Goal: Information Seeking & Learning: Learn about a topic

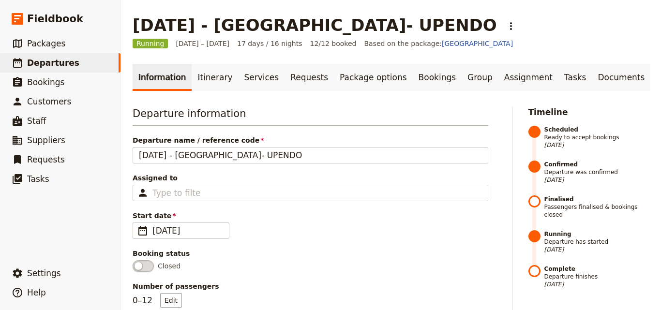
click at [39, 61] on span "Departures" at bounding box center [53, 63] width 52 height 10
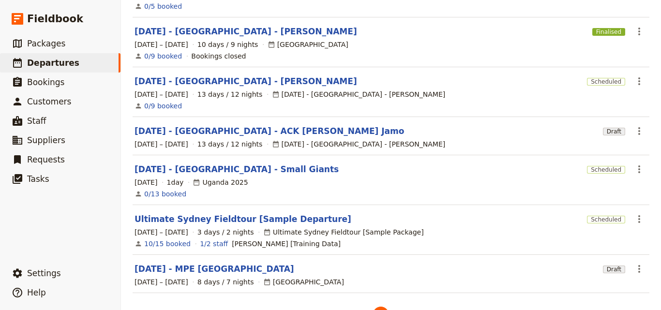
scroll to position [304, 0]
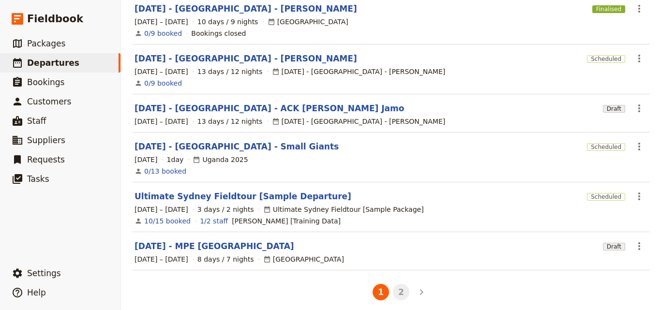
click at [397, 287] on button "2" at bounding box center [401, 292] width 16 height 16
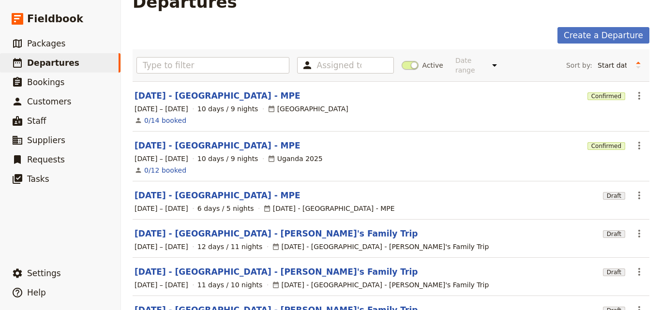
scroll to position [0, 0]
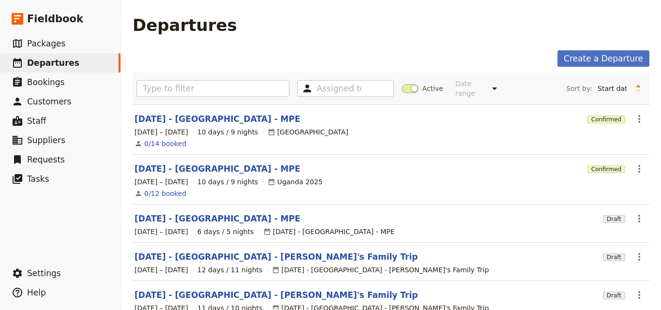
click at [253, 47] on main "Departures Create a Departure Assigned to Active Date range This week Next week…" at bounding box center [391, 283] width 540 height 567
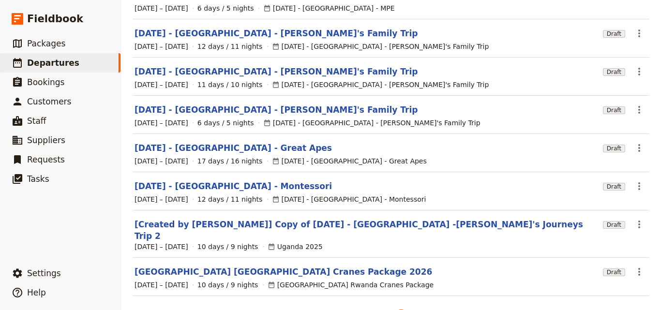
scroll to position [240, 0]
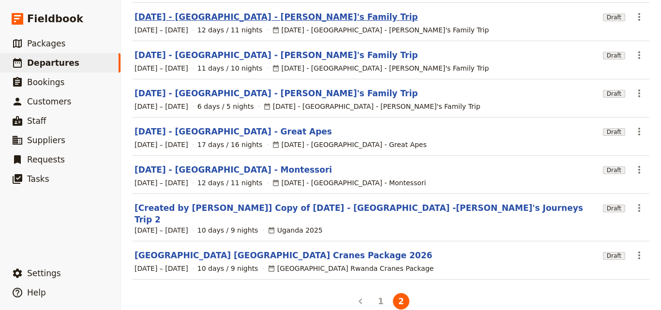
click at [233, 11] on link "[DATE] - [GEOGRAPHIC_DATA] - [PERSON_NAME]'s Family Trip" at bounding box center [276, 17] width 283 height 12
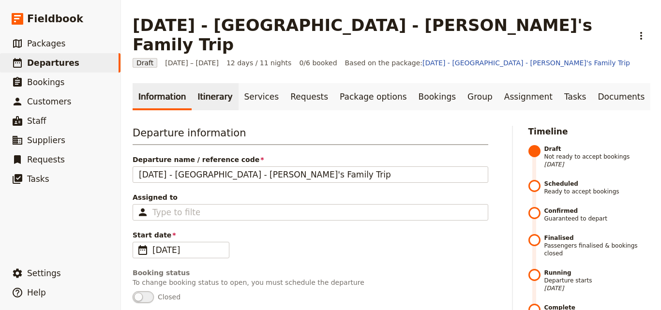
click at [219, 83] on link "Itinerary" at bounding box center [215, 96] width 46 height 27
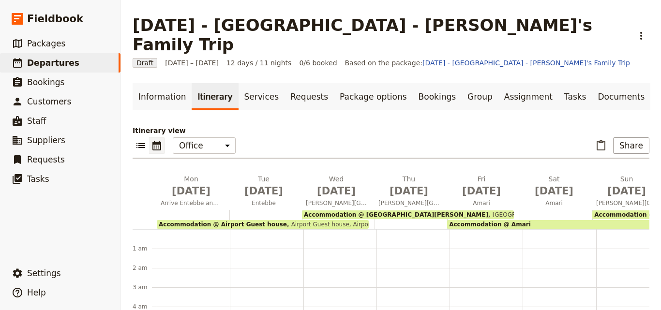
scroll to position [107, 0]
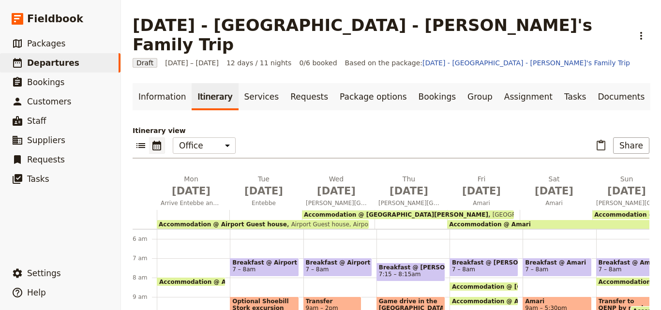
click at [241, 221] on span "Accommodation @ Airport Guest house" at bounding box center [223, 224] width 128 height 7
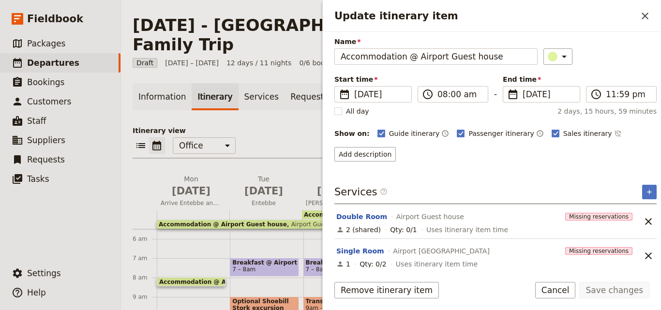
scroll to position [39, 0]
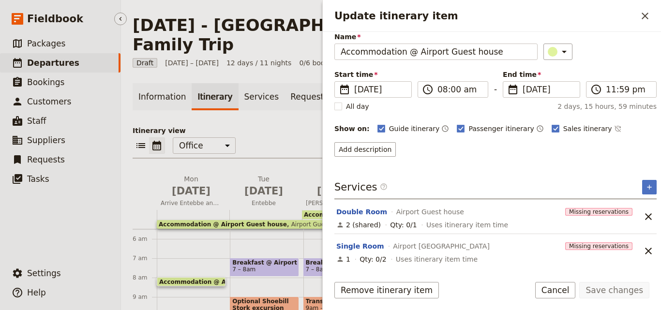
click at [76, 194] on ul "​ Packages ​ Departures ​ Bookings ​ Customers ​ Staff ​ Suppliers ​ Requests ​…" at bounding box center [60, 147] width 121 height 226
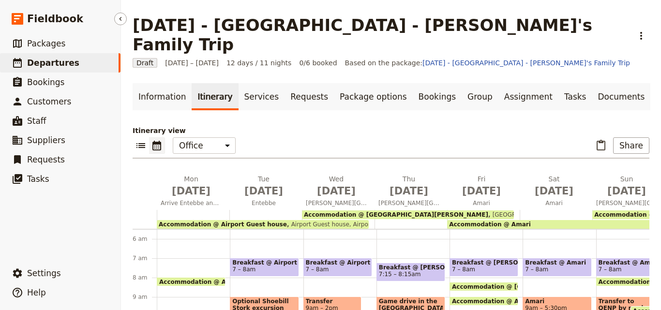
click at [77, 56] on link "​ Departures" at bounding box center [60, 62] width 121 height 19
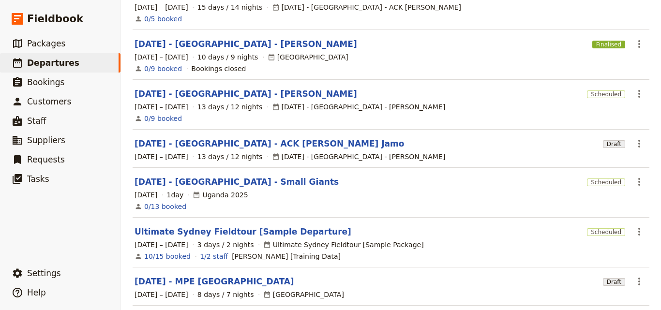
scroll to position [290, 0]
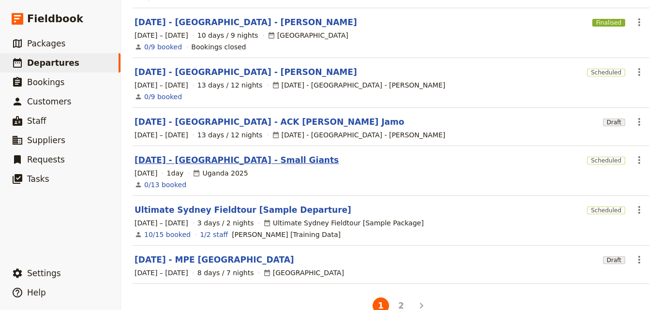
click at [207, 154] on link "[DATE] - [GEOGRAPHIC_DATA] - Small Giants" at bounding box center [237, 160] width 204 height 12
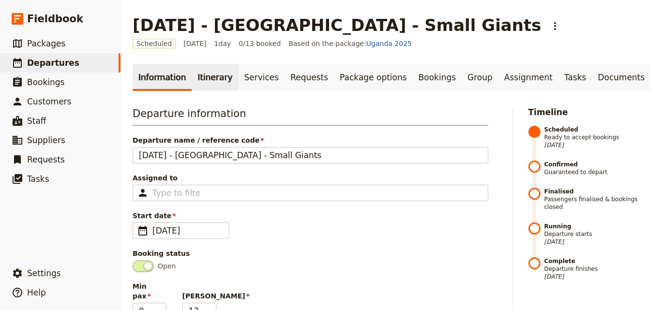
click at [212, 82] on link "Itinerary" at bounding box center [215, 77] width 46 height 27
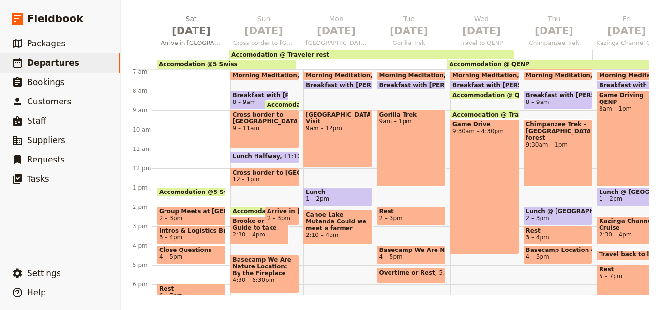
scroll to position [150, 0]
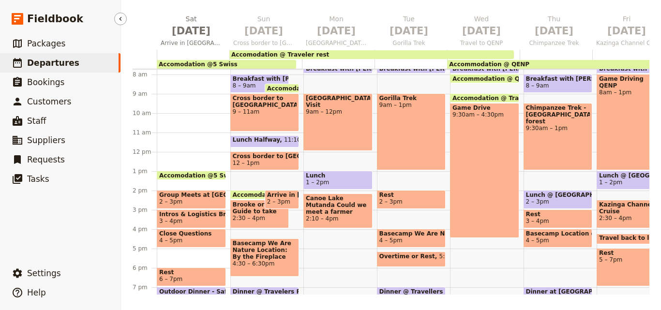
click at [18, 60] on icon at bounding box center [17, 63] width 9 height 10
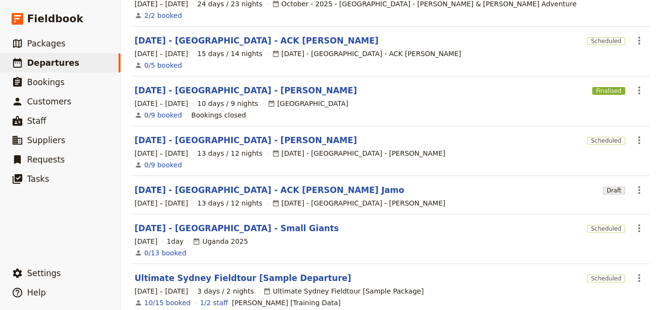
scroll to position [304, 0]
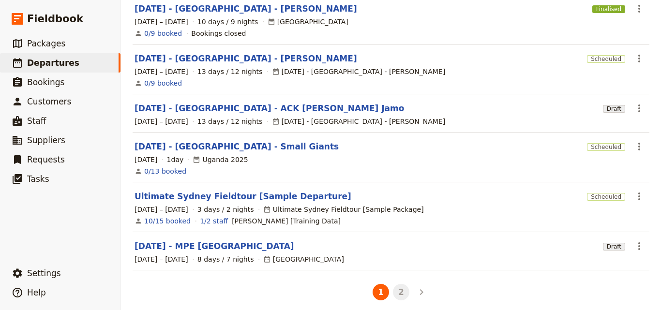
click at [403, 287] on button "2" at bounding box center [401, 292] width 16 height 16
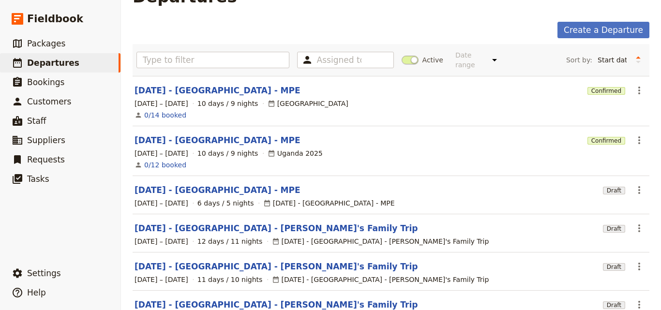
scroll to position [0, 0]
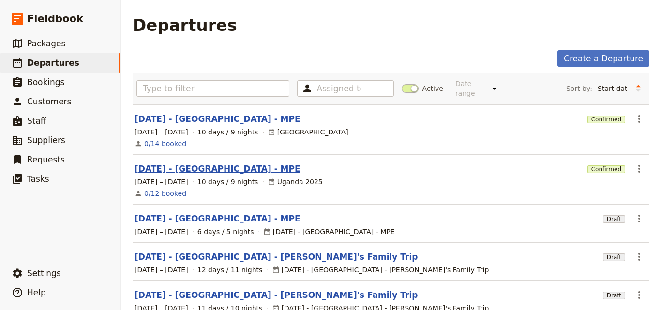
click at [178, 163] on link "[DATE] - [GEOGRAPHIC_DATA] - MPE" at bounding box center [218, 169] width 166 height 12
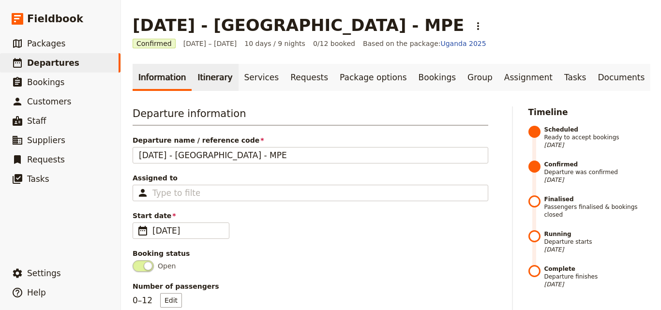
click at [192, 72] on link "Itinerary" at bounding box center [215, 77] width 46 height 27
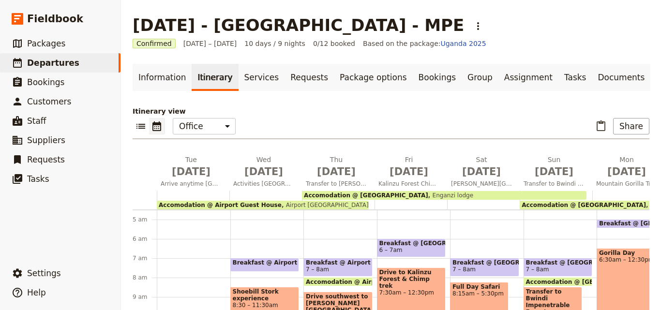
scroll to position [141, 0]
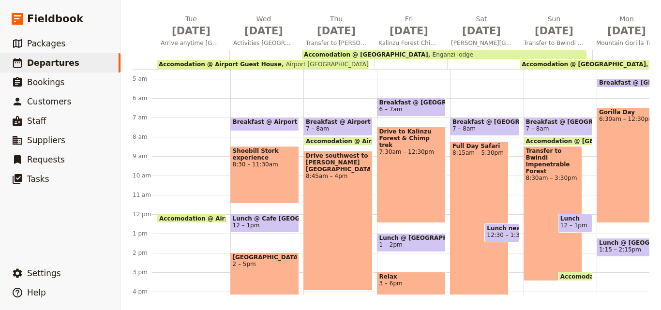
click at [641, 295] on main "[DATE] - [GEOGRAPHIC_DATA] - MPE ​ Confirmed [DATE] – [DATE] 10 days / 9 nights…" at bounding box center [391, 84] width 540 height 451
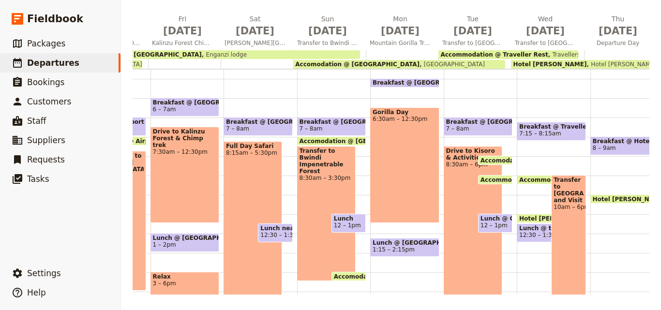
scroll to position [0, 253]
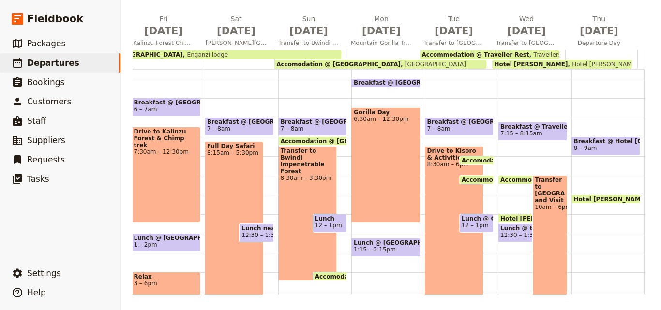
click at [407, 62] on span "[GEOGRAPHIC_DATA]" at bounding box center [433, 64] width 65 height 7
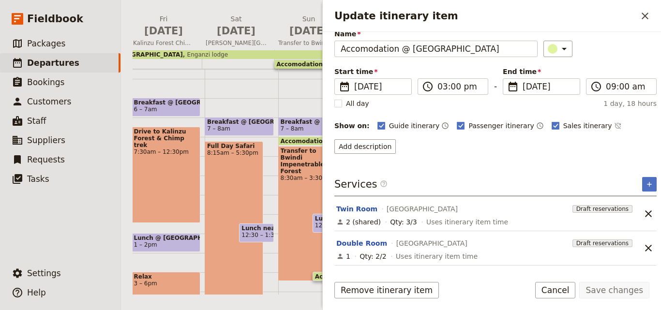
scroll to position [73, 0]
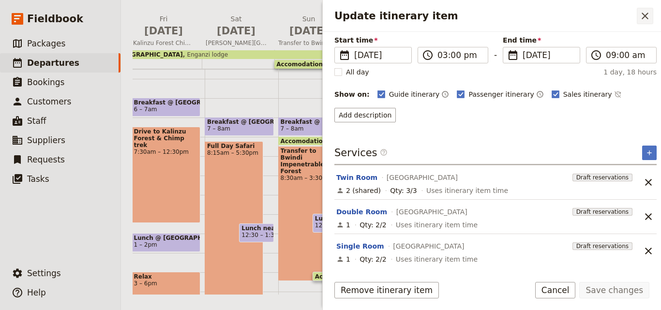
click at [641, 12] on icon "Close drawer" at bounding box center [646, 16] width 12 height 12
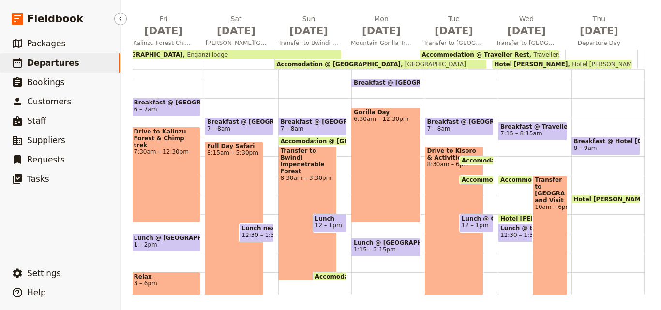
click at [53, 61] on span "Departures" at bounding box center [53, 63] width 52 height 10
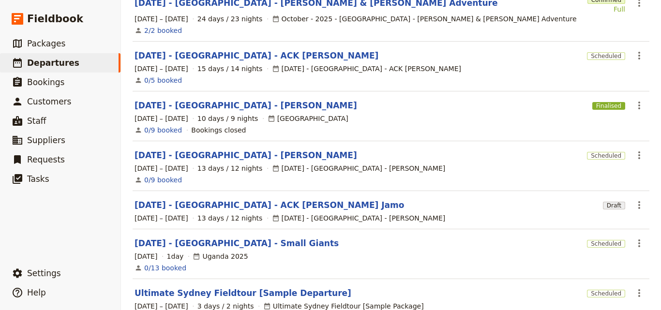
scroll to position [304, 0]
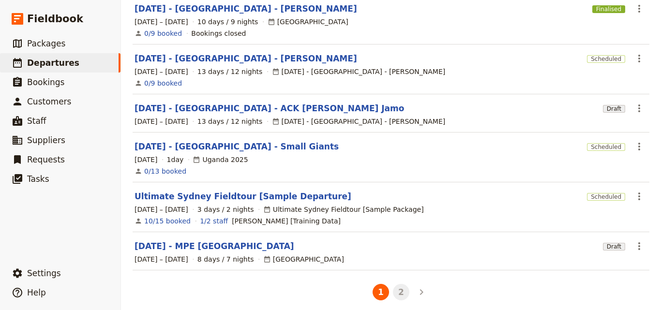
click at [399, 288] on button "2" at bounding box center [401, 292] width 16 height 16
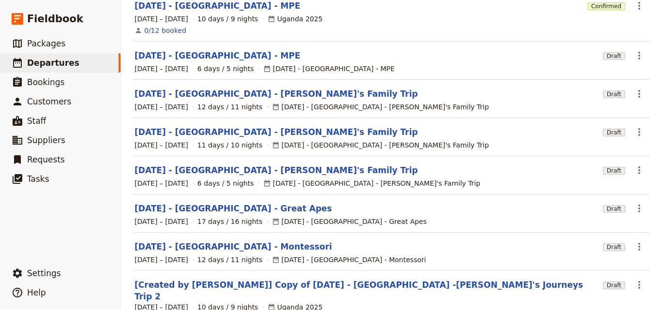
scroll to position [194, 0]
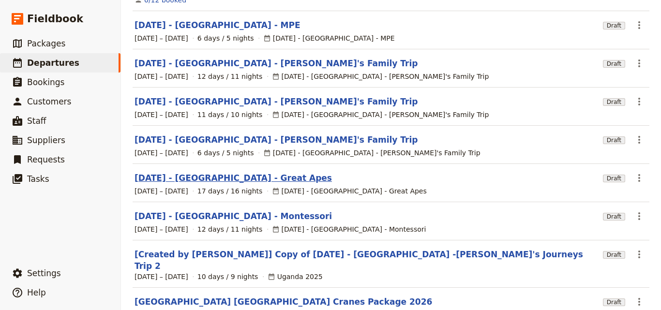
click at [172, 172] on link "[DATE] - [GEOGRAPHIC_DATA] - Great Apes" at bounding box center [234, 178] width 198 height 12
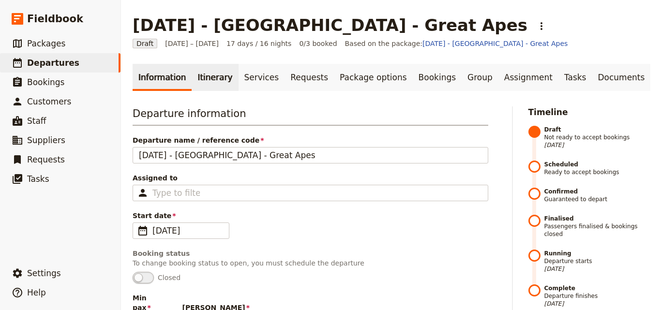
click at [208, 76] on link "Itinerary" at bounding box center [215, 77] width 46 height 27
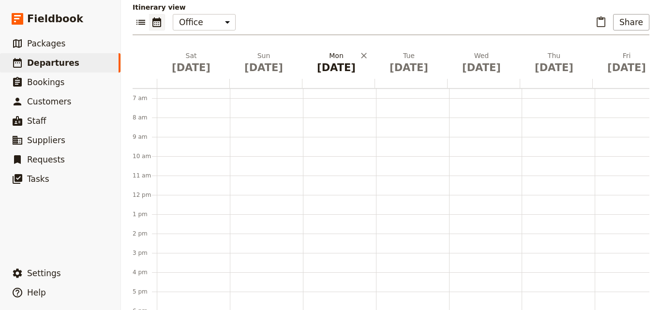
scroll to position [141, 0]
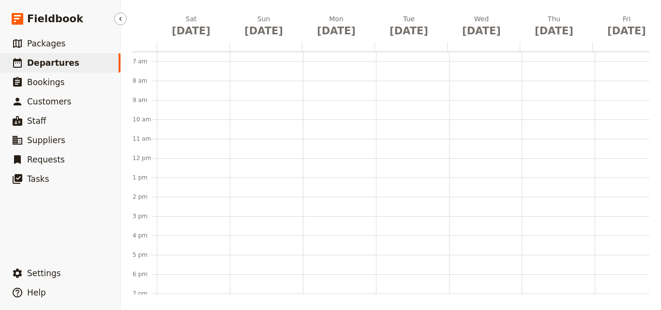
click at [70, 59] on link "​ Departures" at bounding box center [60, 62] width 121 height 19
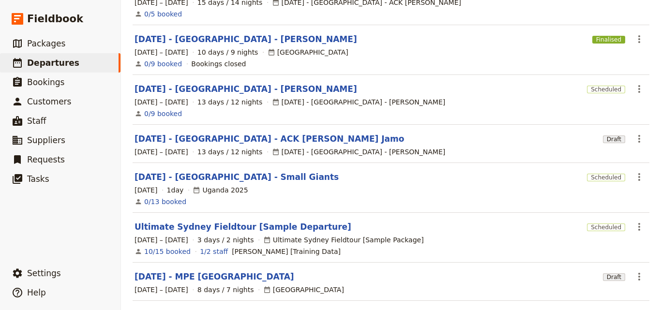
scroll to position [304, 0]
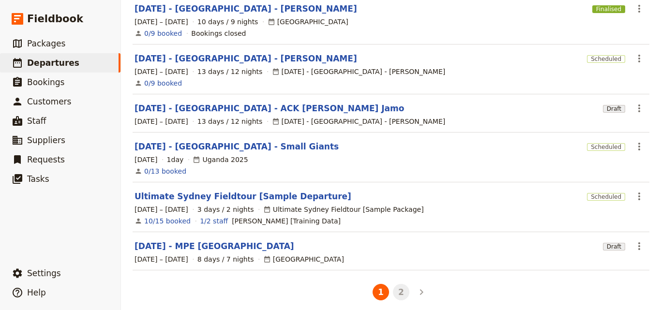
click at [393, 288] on button "2" at bounding box center [401, 292] width 16 height 16
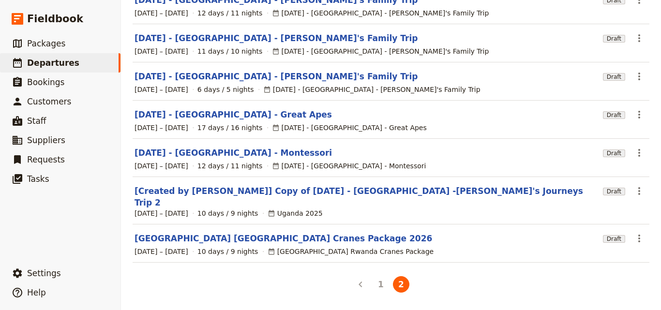
scroll to position [240, 0]
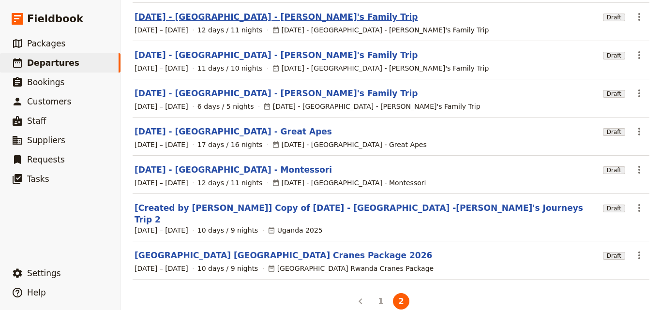
click at [199, 13] on link "[DATE] - [GEOGRAPHIC_DATA] - [PERSON_NAME]'s Family Trip" at bounding box center [276, 17] width 283 height 12
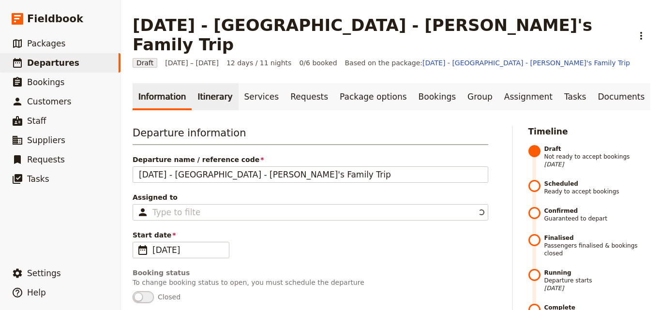
click at [218, 83] on link "Itinerary" at bounding box center [215, 96] width 46 height 27
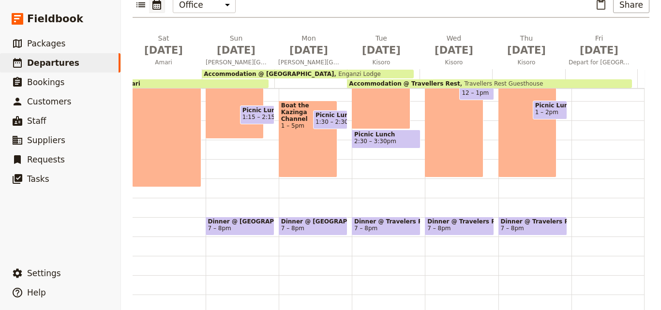
scroll to position [145, 0]
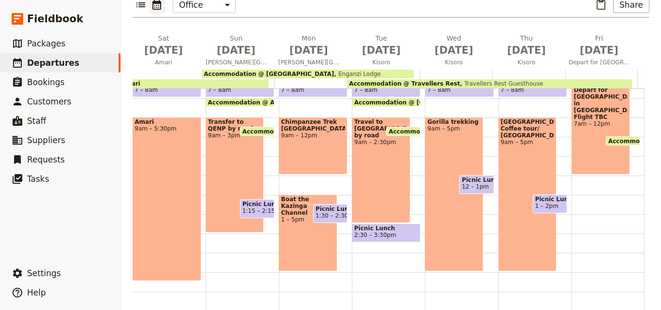
click at [409, 80] on span "Accommodation @ Travellers Rest" at bounding box center [404, 83] width 111 height 7
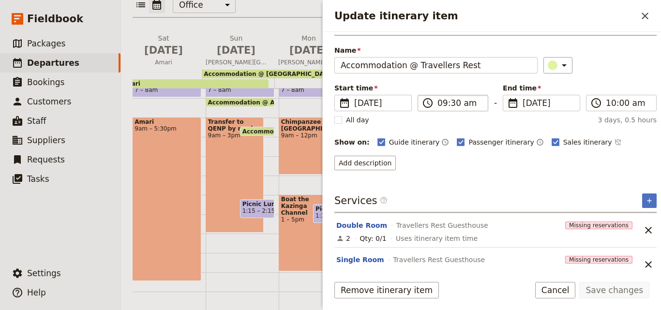
scroll to position [39, 0]
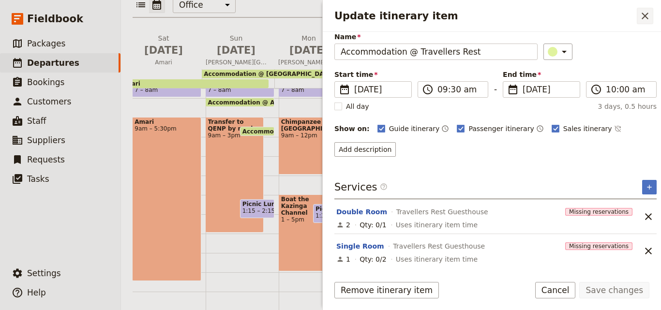
click at [638, 19] on button "​" at bounding box center [645, 16] width 16 height 16
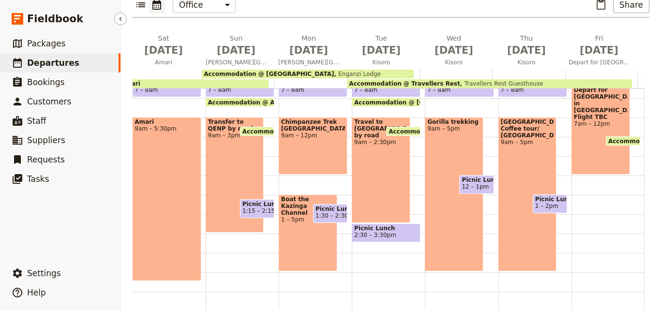
click at [47, 61] on span "Departures" at bounding box center [53, 63] width 52 height 10
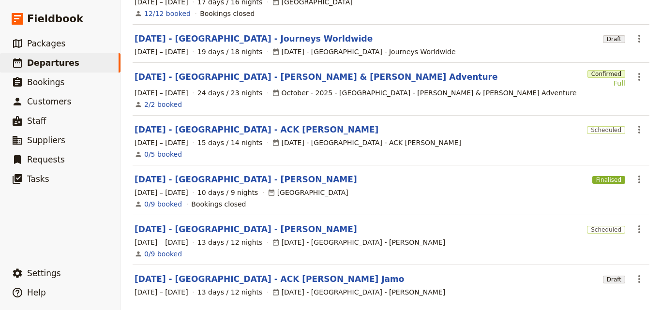
scroll to position [304, 0]
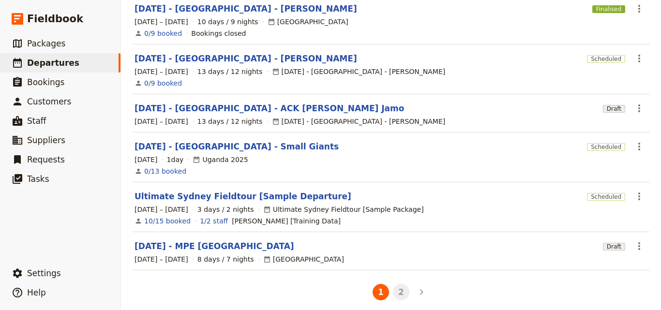
click at [395, 291] on button "2" at bounding box center [401, 292] width 16 height 16
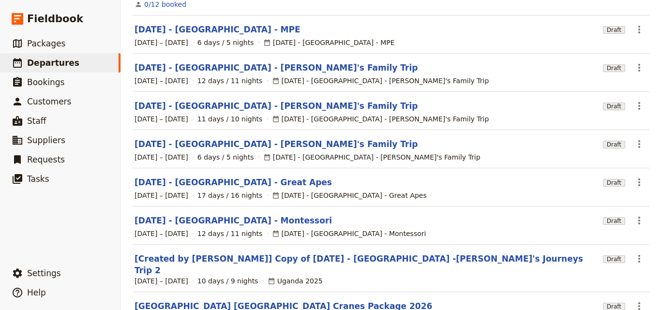
scroll to position [240, 0]
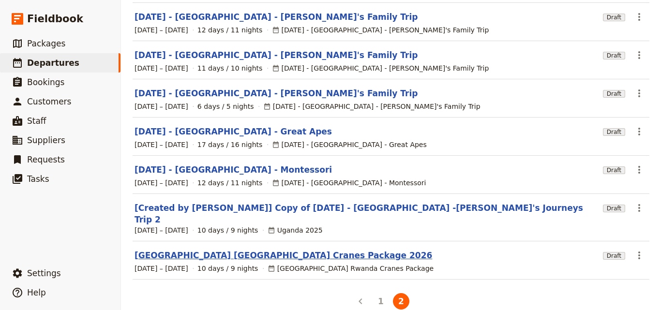
click at [245, 250] on link "[GEOGRAPHIC_DATA] [GEOGRAPHIC_DATA] Cranes Package 2026" at bounding box center [284, 256] width 298 height 12
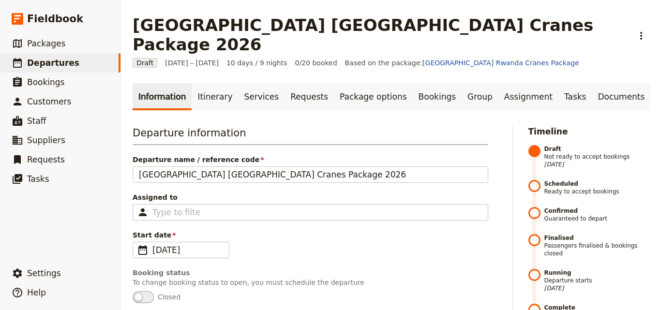
click at [212, 83] on link "Itinerary" at bounding box center [215, 96] width 46 height 27
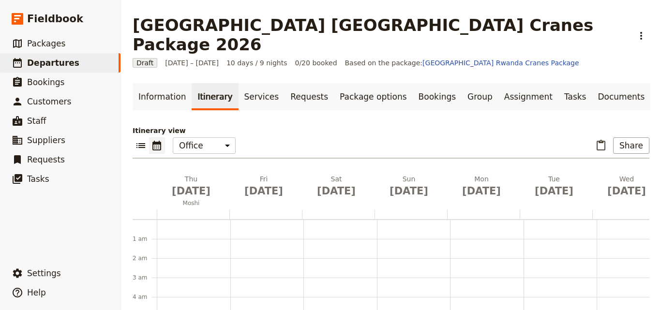
scroll to position [126, 0]
click at [171, 86] on link "Information" at bounding box center [162, 96] width 59 height 27
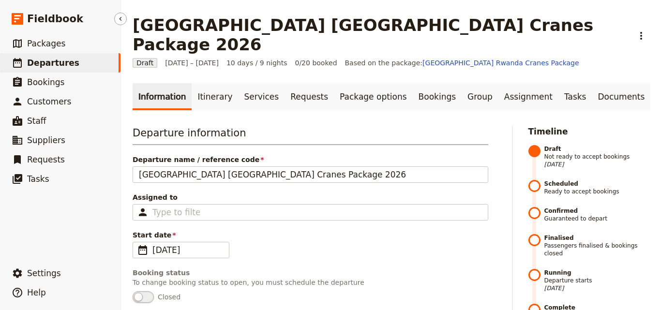
click at [40, 59] on span "Departures" at bounding box center [53, 63] width 52 height 10
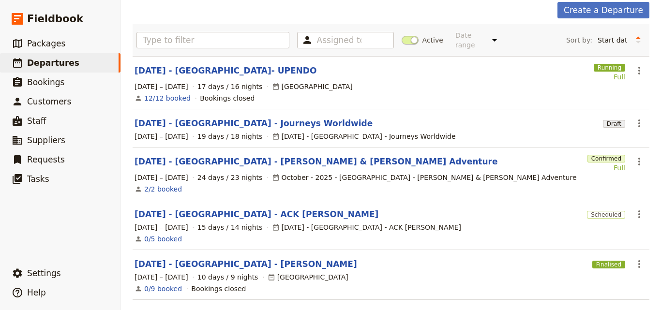
scroll to position [145, 0]
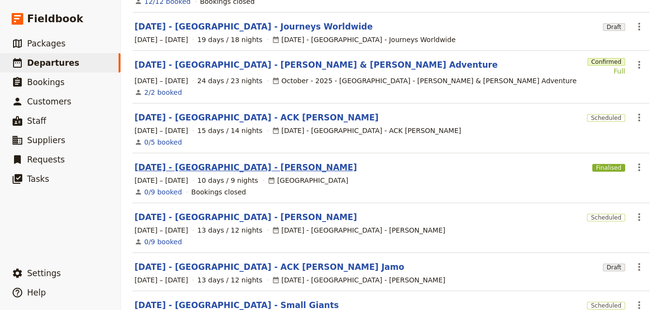
click at [215, 162] on link "[DATE] - [GEOGRAPHIC_DATA] - [PERSON_NAME]" at bounding box center [246, 168] width 223 height 12
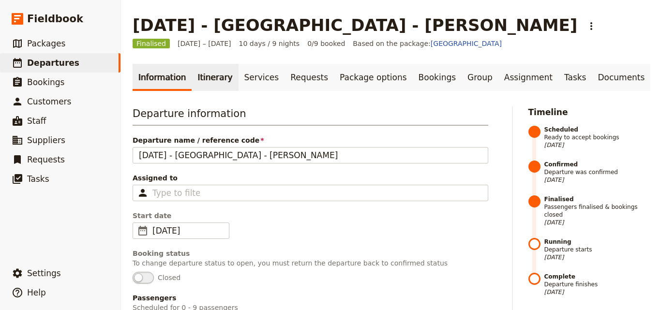
click at [206, 83] on link "Itinerary" at bounding box center [215, 77] width 46 height 27
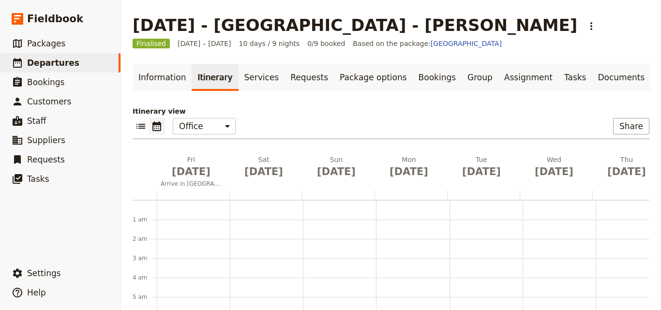
scroll to position [126, 0]
click at [74, 67] on link "​ Departures" at bounding box center [60, 62] width 121 height 19
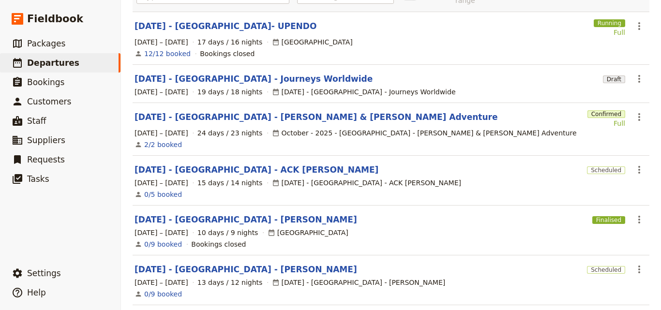
scroll to position [145, 0]
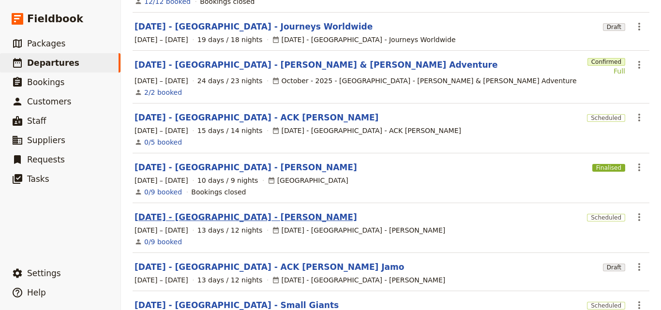
click at [245, 212] on link "[DATE] - [GEOGRAPHIC_DATA] - [PERSON_NAME]" at bounding box center [246, 218] width 223 height 12
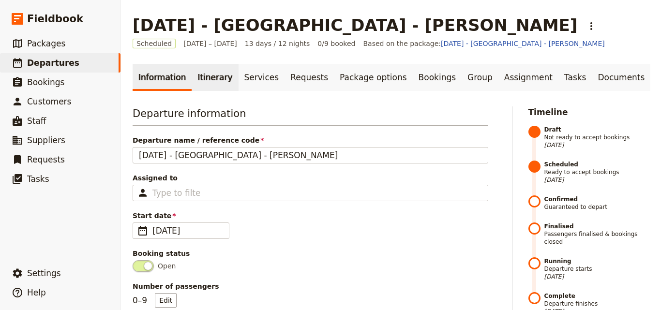
click at [205, 70] on link "Itinerary" at bounding box center [215, 77] width 46 height 27
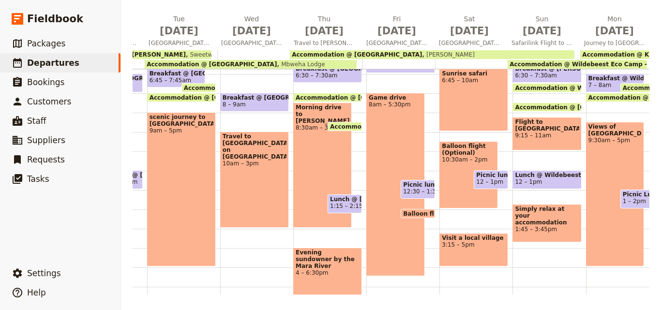
scroll to position [145, 0]
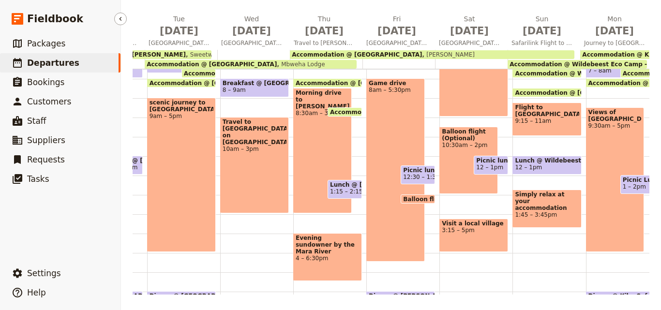
click at [42, 60] on span "Departures" at bounding box center [53, 63] width 52 height 10
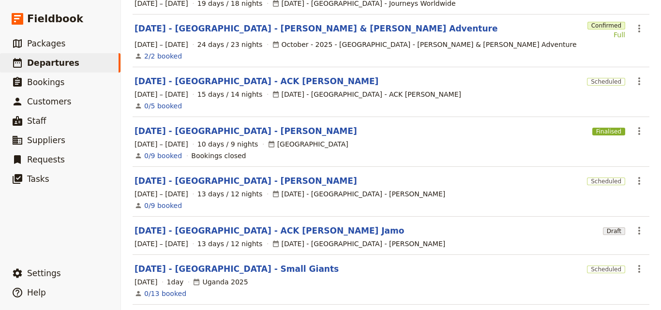
scroll to position [304, 0]
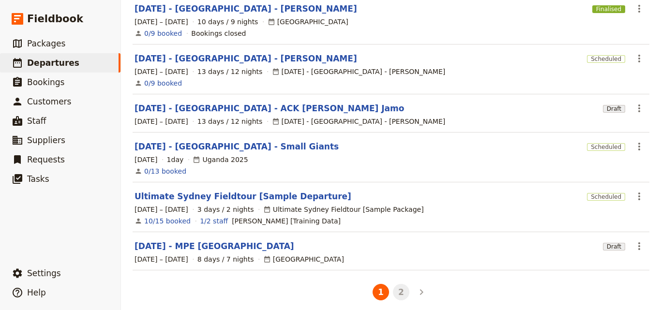
click at [403, 290] on button "2" at bounding box center [401, 292] width 16 height 16
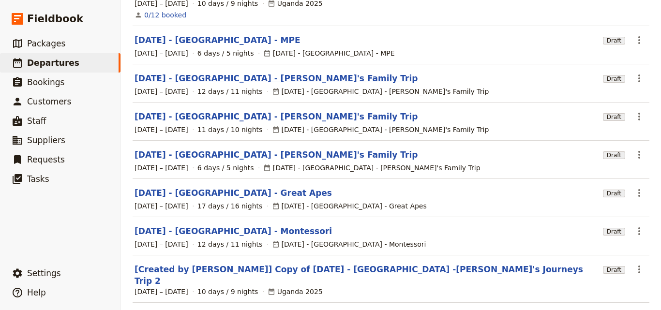
scroll to position [143, 0]
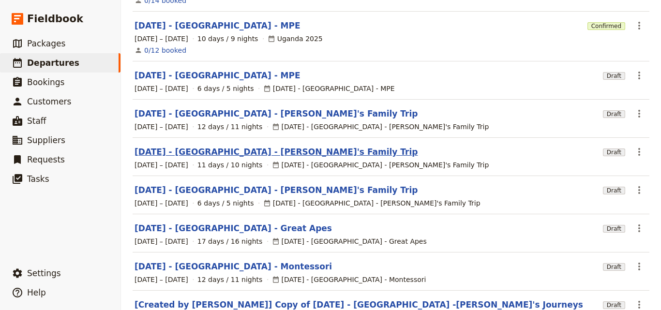
click at [187, 148] on link "[DATE] - [GEOGRAPHIC_DATA] - [PERSON_NAME]'s Family Trip" at bounding box center [276, 152] width 283 height 12
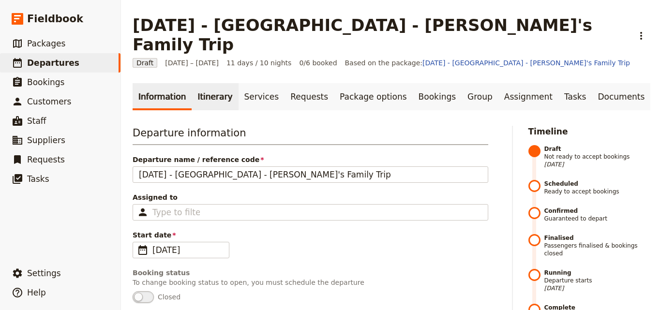
click at [203, 83] on link "Itinerary" at bounding box center [215, 96] width 46 height 27
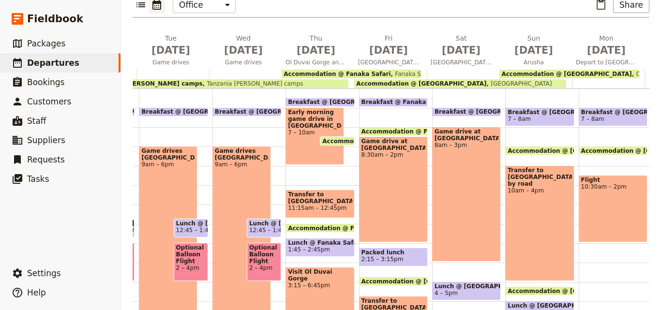
scroll to position [0, 325]
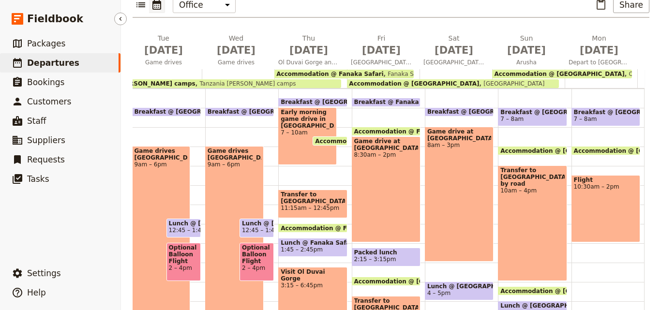
click at [30, 64] on span "Departures" at bounding box center [53, 63] width 52 height 10
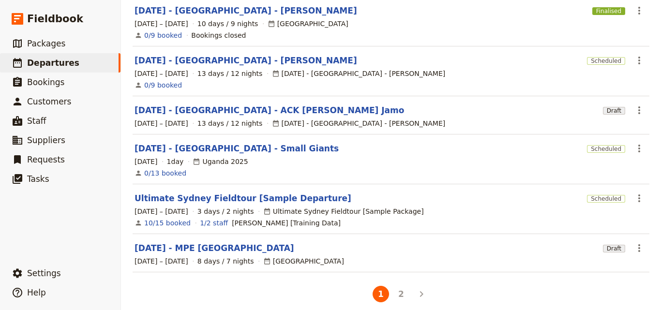
scroll to position [304, 0]
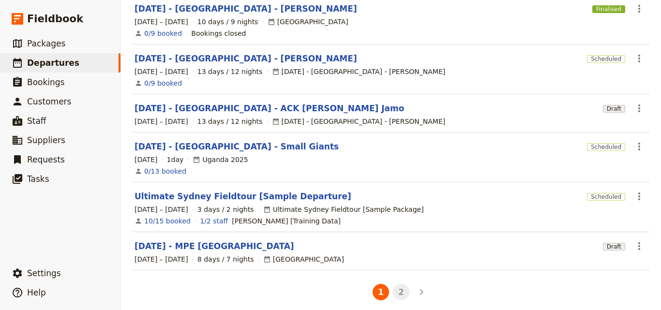
click at [403, 284] on button "2" at bounding box center [401, 292] width 16 height 16
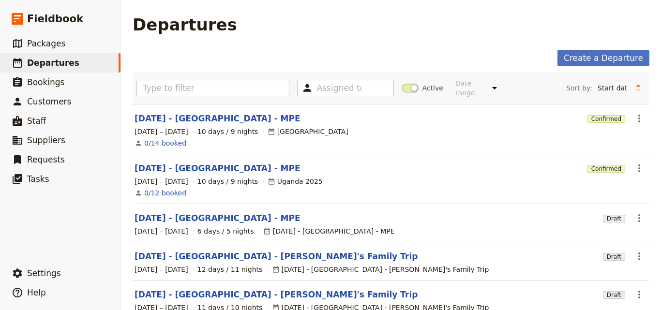
scroll to position [0, 0]
click at [44, 58] on span "Departures" at bounding box center [53, 63] width 52 height 10
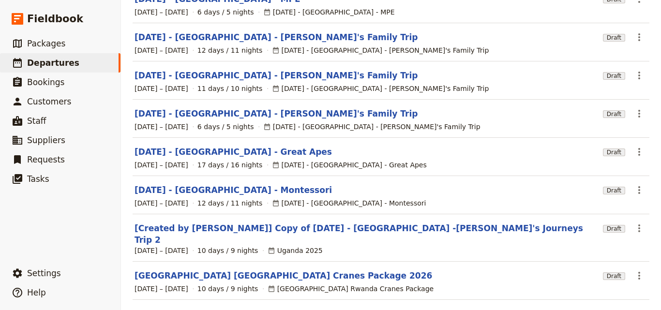
scroll to position [240, 0]
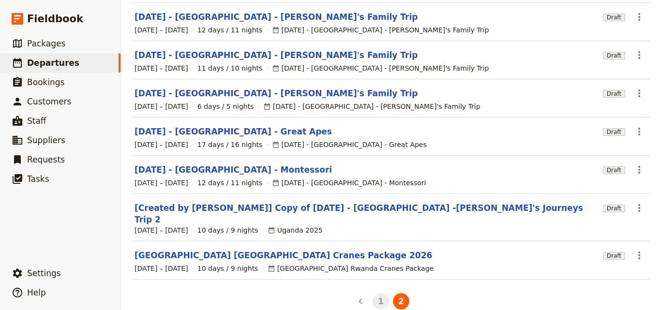
click at [375, 293] on button "1" at bounding box center [381, 301] width 16 height 16
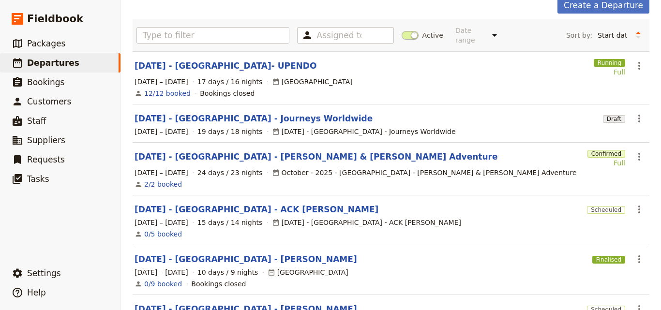
scroll to position [0, 0]
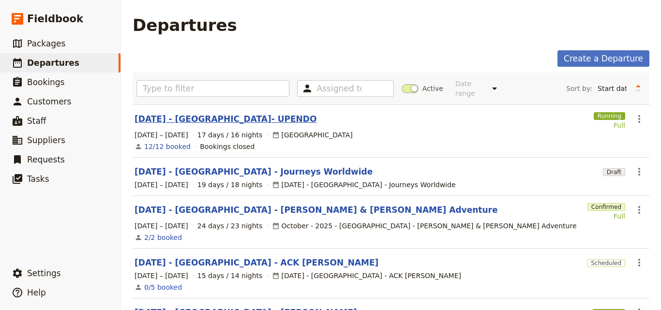
click at [172, 113] on link "[DATE] - [GEOGRAPHIC_DATA]- UPENDO" at bounding box center [226, 119] width 182 height 12
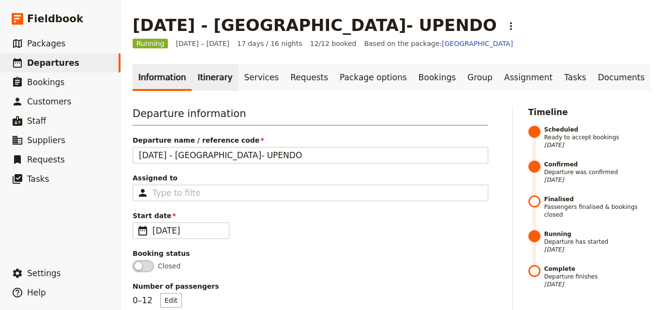
click at [201, 74] on link "Itinerary" at bounding box center [215, 77] width 46 height 27
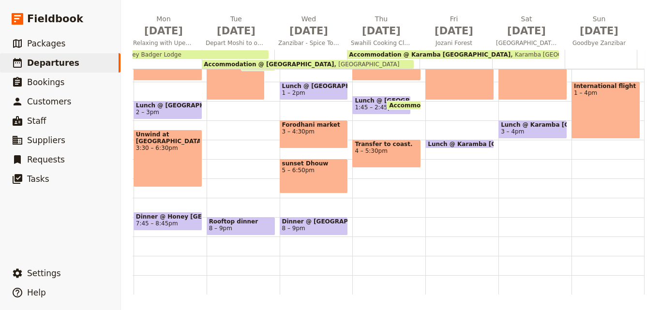
scroll to position [0, 315]
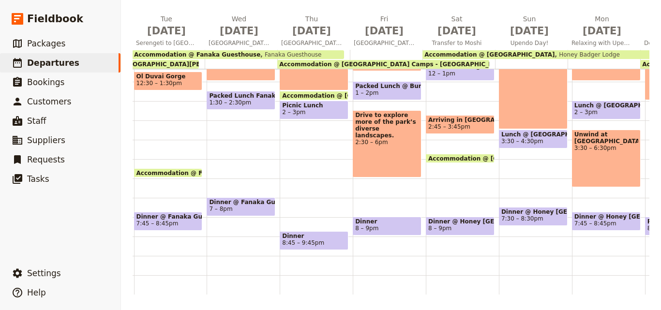
click at [134, 295] on main "[DATE] - [GEOGRAPHIC_DATA]- UPENDO ​ Running [DATE] – [DATE] 17 days / 16 night…" at bounding box center [391, 84] width 540 height 451
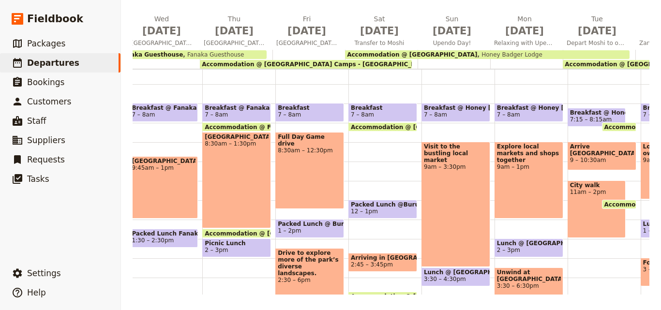
scroll to position [0, 438]
